Goal: Navigation & Orientation: Find specific page/section

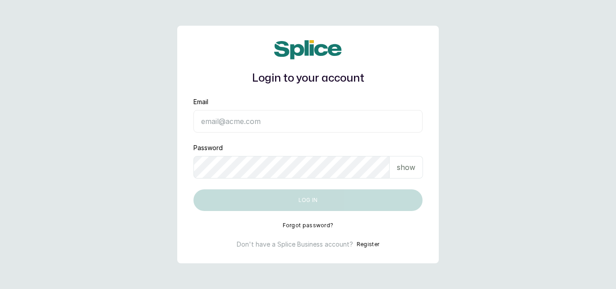
type input "yusufkadri30@gmail.com"
click at [403, 163] on p "show" at bounding box center [406, 167] width 18 height 11
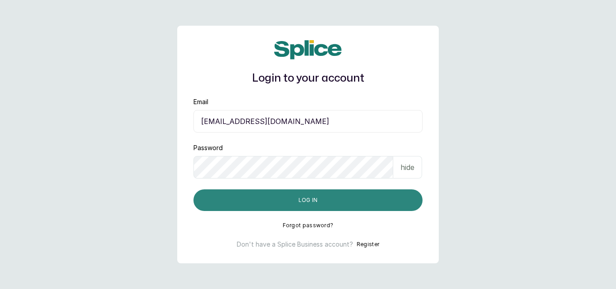
click at [320, 199] on button "Log in" at bounding box center [307, 200] width 229 height 22
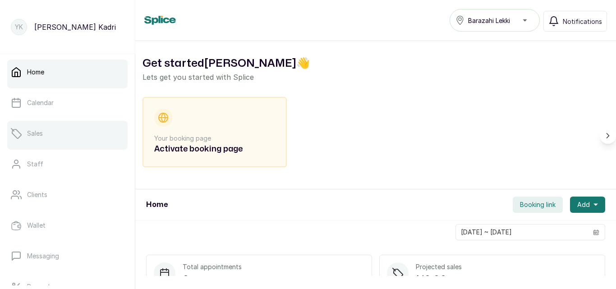
click at [58, 141] on link "Sales" at bounding box center [67, 133] width 120 height 25
